Goal: Task Accomplishment & Management: Use online tool/utility

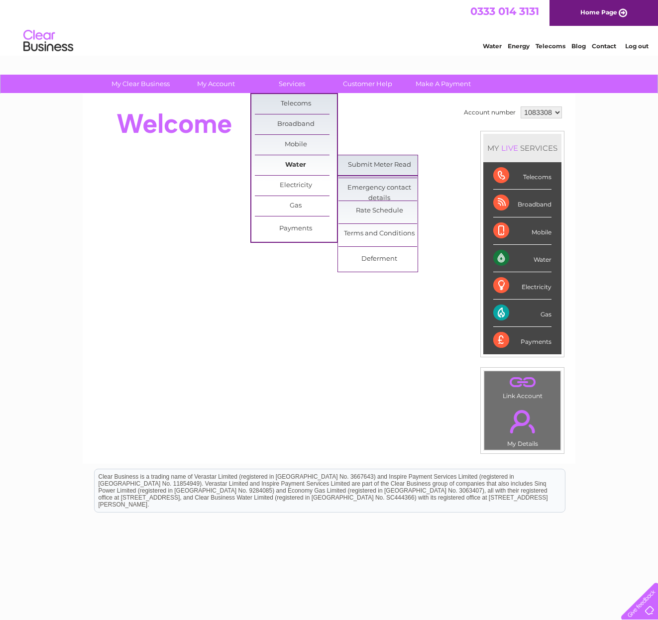
click at [304, 167] on link "Water" at bounding box center [296, 165] width 82 height 20
click at [393, 164] on link "Submit Meter Read" at bounding box center [379, 165] width 82 height 20
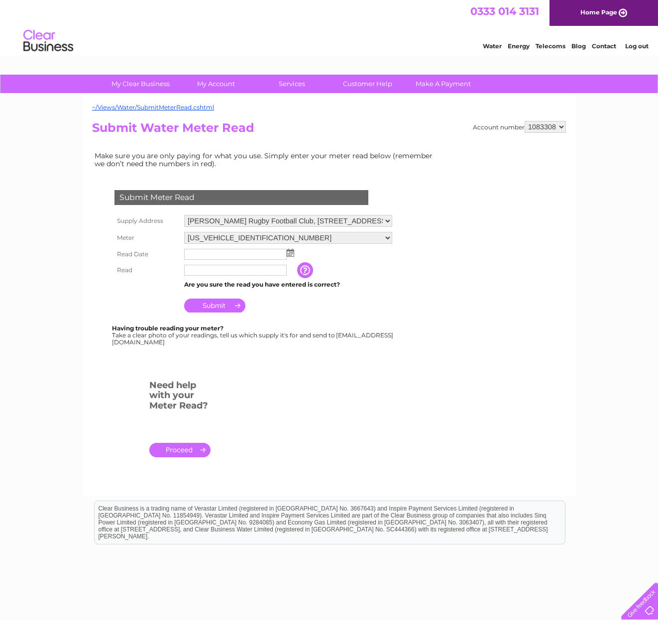
click at [291, 255] on img at bounding box center [290, 253] width 7 height 8
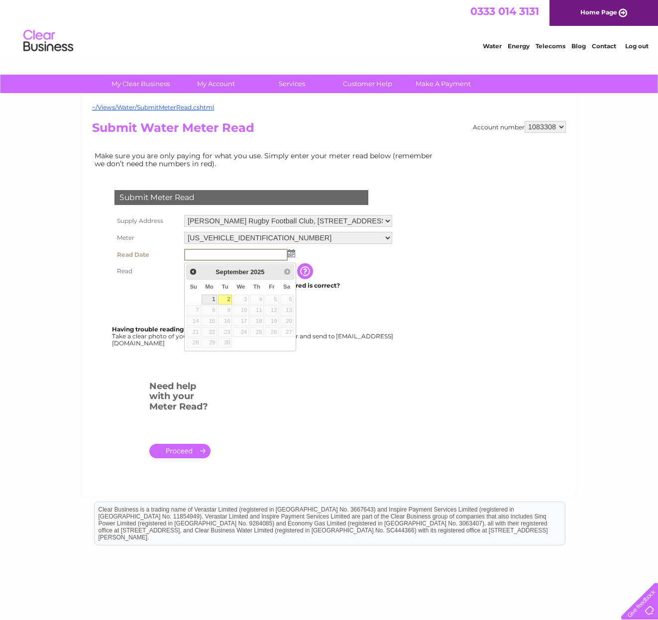
click at [210, 300] on link "1" at bounding box center [209, 300] width 15 height 10
type input "2025/09/01"
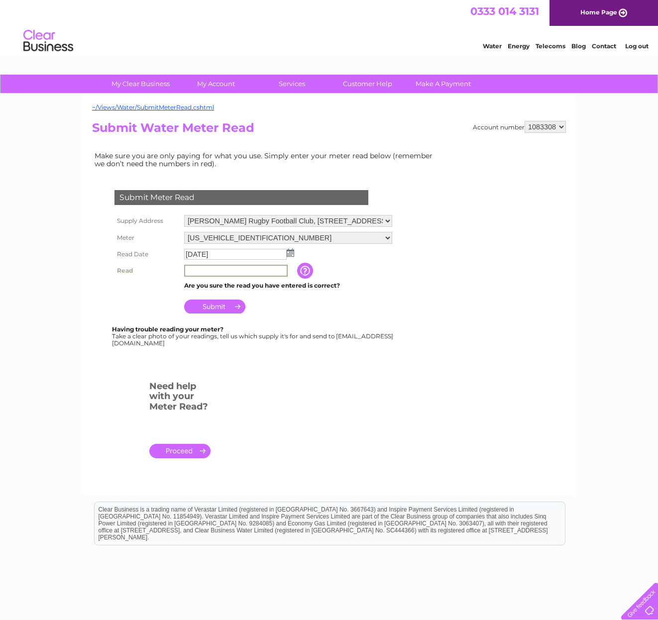
click at [225, 276] on input "text" at bounding box center [236, 271] width 104 height 12
type input "00818"
click at [236, 314] on input "Submit" at bounding box center [214, 307] width 61 height 14
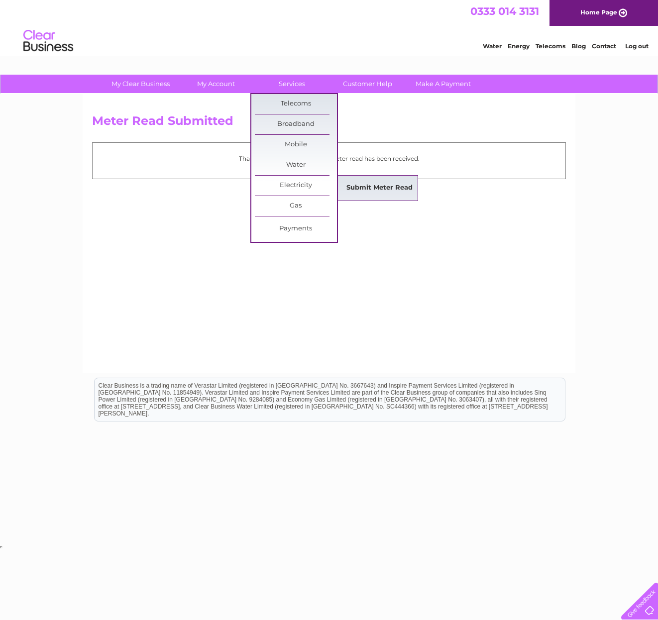
click at [389, 192] on link "Submit Meter Read" at bounding box center [379, 188] width 82 height 20
